Goal: Feedback & Contribution: Submit feedback/report problem

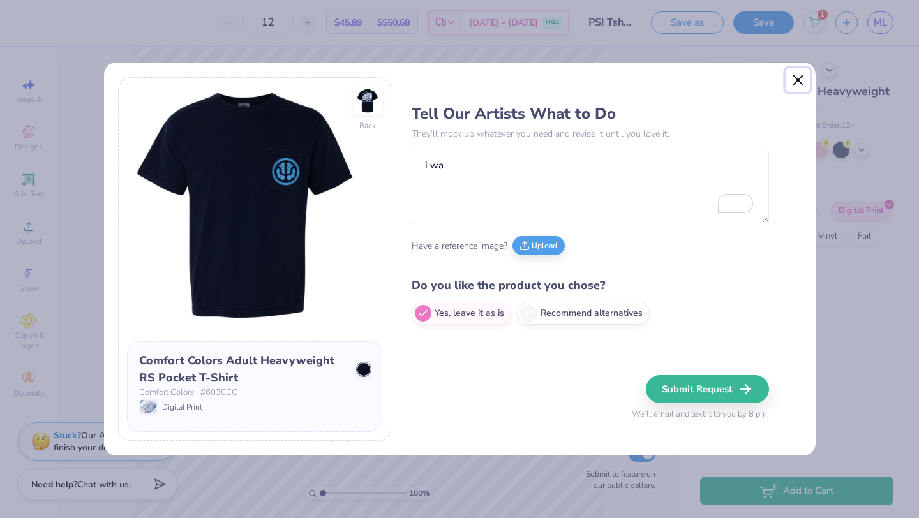
click at [796, 82] on button "Close" at bounding box center [798, 80] width 24 height 24
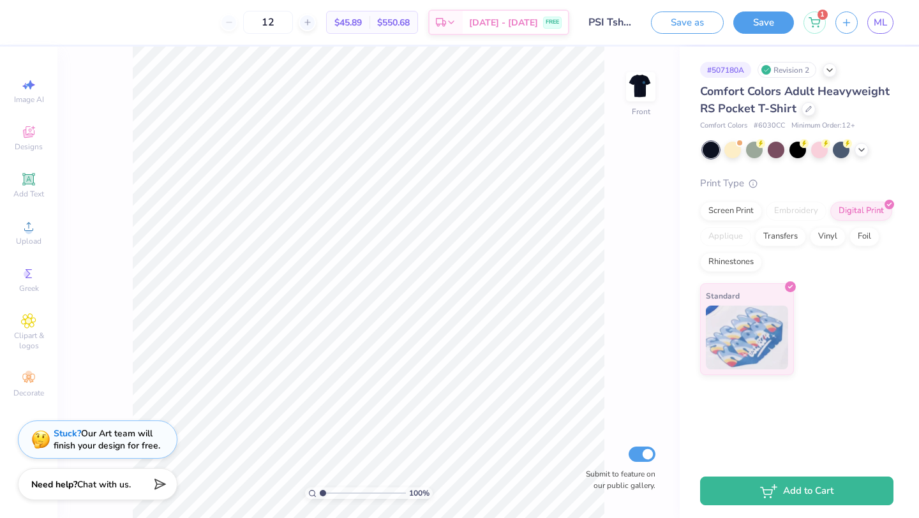
click at [103, 457] on div "Stuck? Our Art team will finish your design for free." at bounding box center [98, 440] width 160 height 38
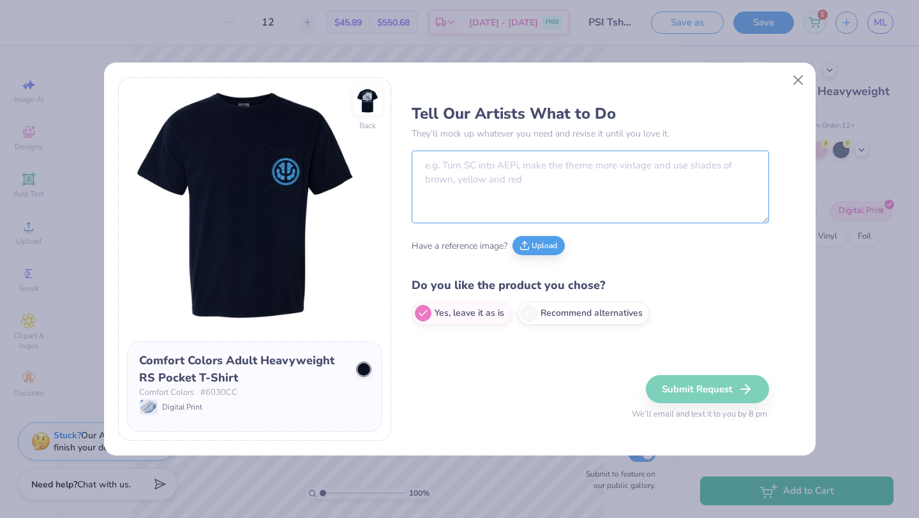
click at [479, 205] on textarea at bounding box center [590, 187] width 357 height 73
click at [471, 175] on textarea at bounding box center [590, 187] width 357 height 73
click at [545, 307] on label "Recommend alternatives" at bounding box center [584, 313] width 132 height 23
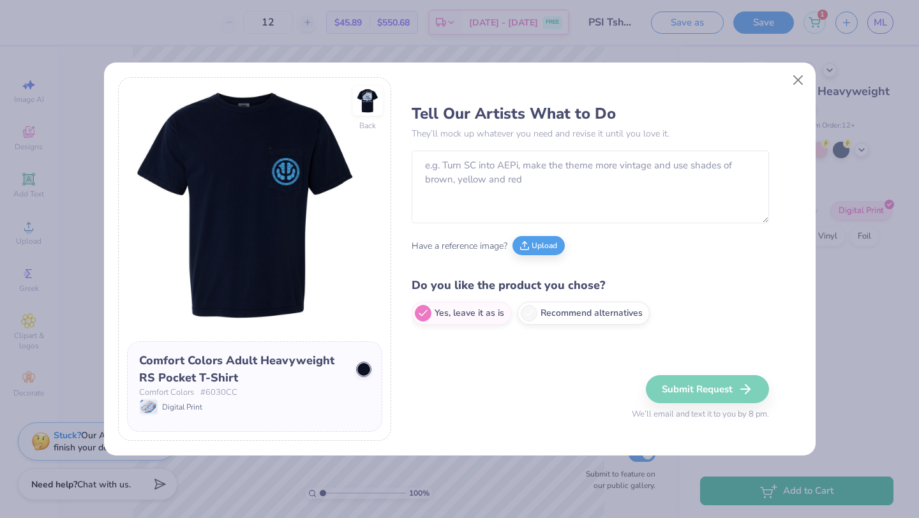
click at [420, 310] on input "Recommend alternatives" at bounding box center [416, 314] width 8 height 8
radio input "true"
click at [535, 251] on button "Upload" at bounding box center [538, 245] width 52 height 19
click at [334, 390] on div "Comfort Colors # 6030CC" at bounding box center [254, 393] width 231 height 13
click at [689, 385] on div "Submit Request We’ll email and text it to you by 8 pm." at bounding box center [700, 398] width 137 height 46
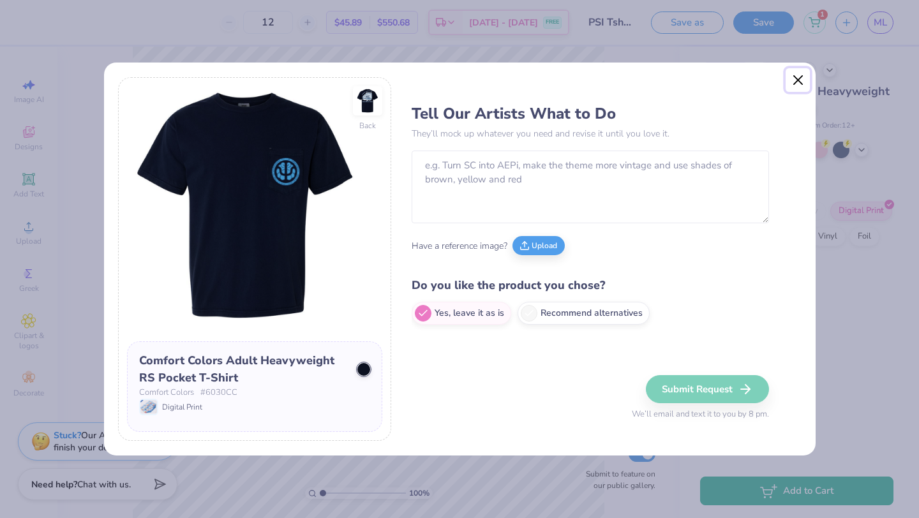
click at [798, 84] on button "Close" at bounding box center [798, 80] width 24 height 24
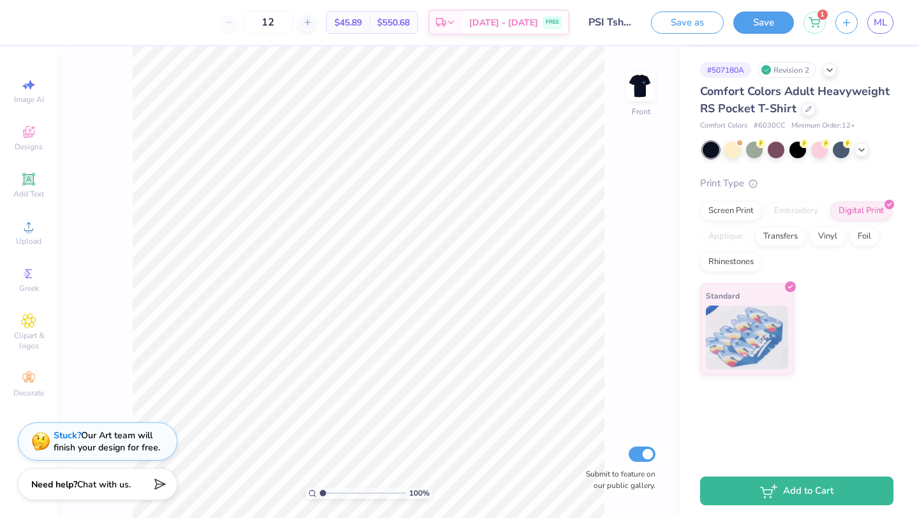
radio input "true"
